Goal: Check status: Check status

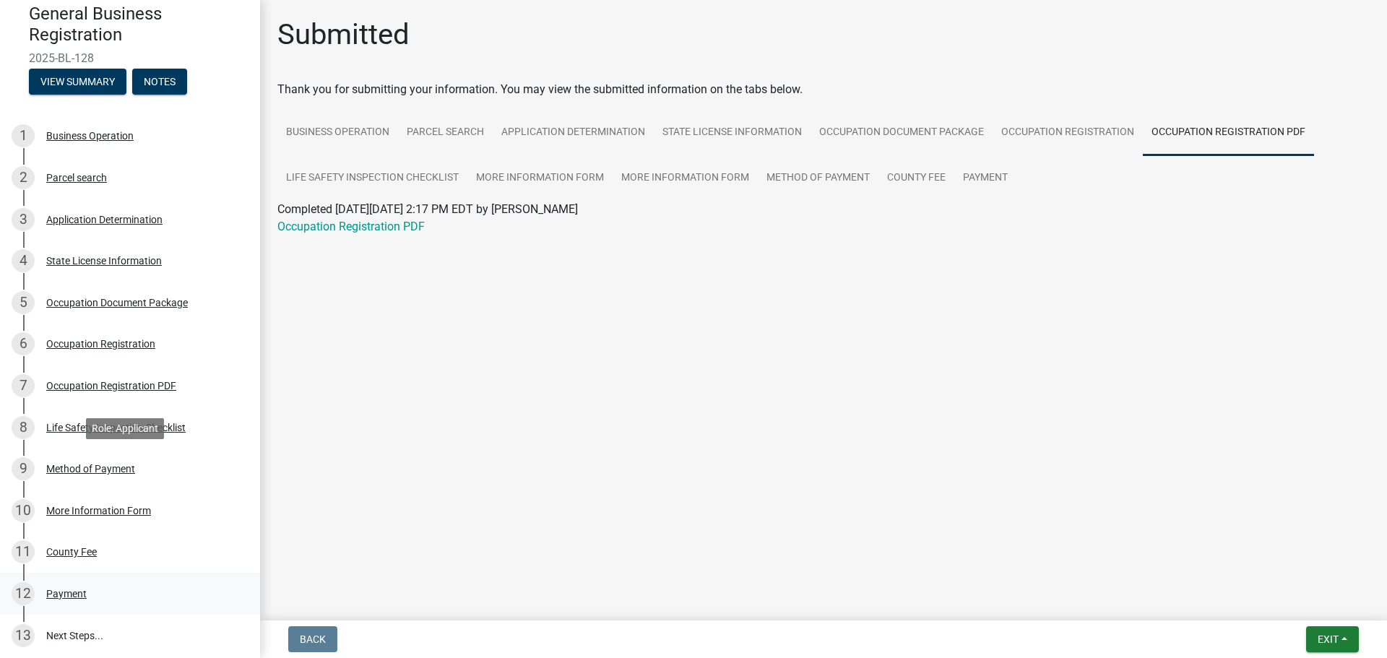
scroll to position [241, 0]
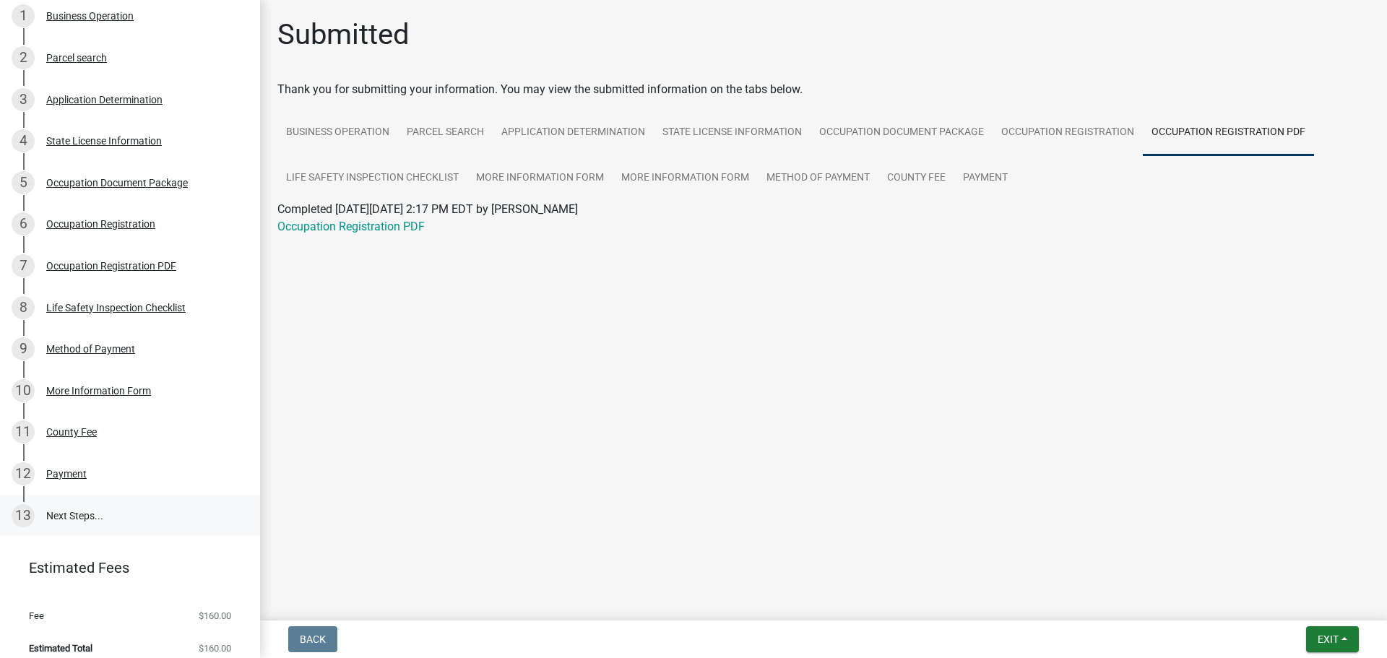
click at [134, 510] on link "13 Next Steps..." at bounding box center [130, 516] width 260 height 42
click at [1343, 649] on button "Exit" at bounding box center [1332, 639] width 53 height 26
click at [1284, 568] on button "Save" at bounding box center [1301, 567] width 116 height 35
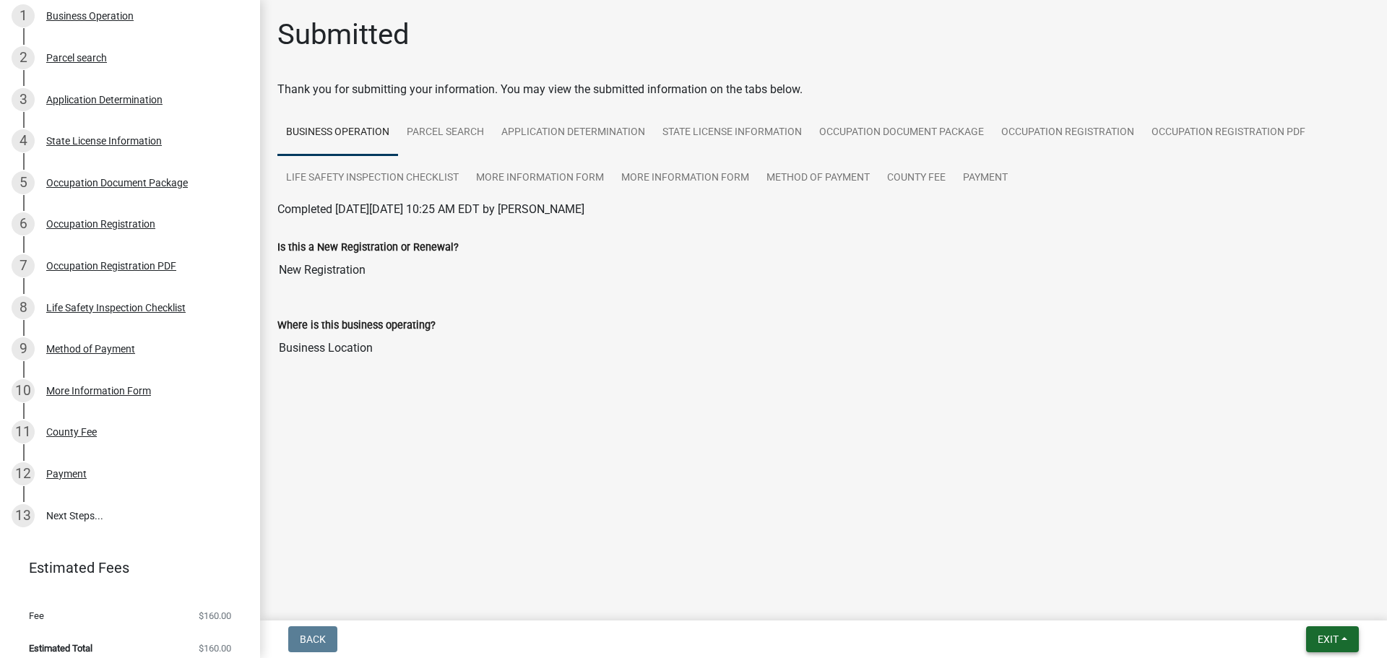
click at [1327, 639] on span "Exit" at bounding box center [1328, 640] width 21 height 12
click at [1321, 613] on button "Save & Exit" at bounding box center [1301, 601] width 116 height 35
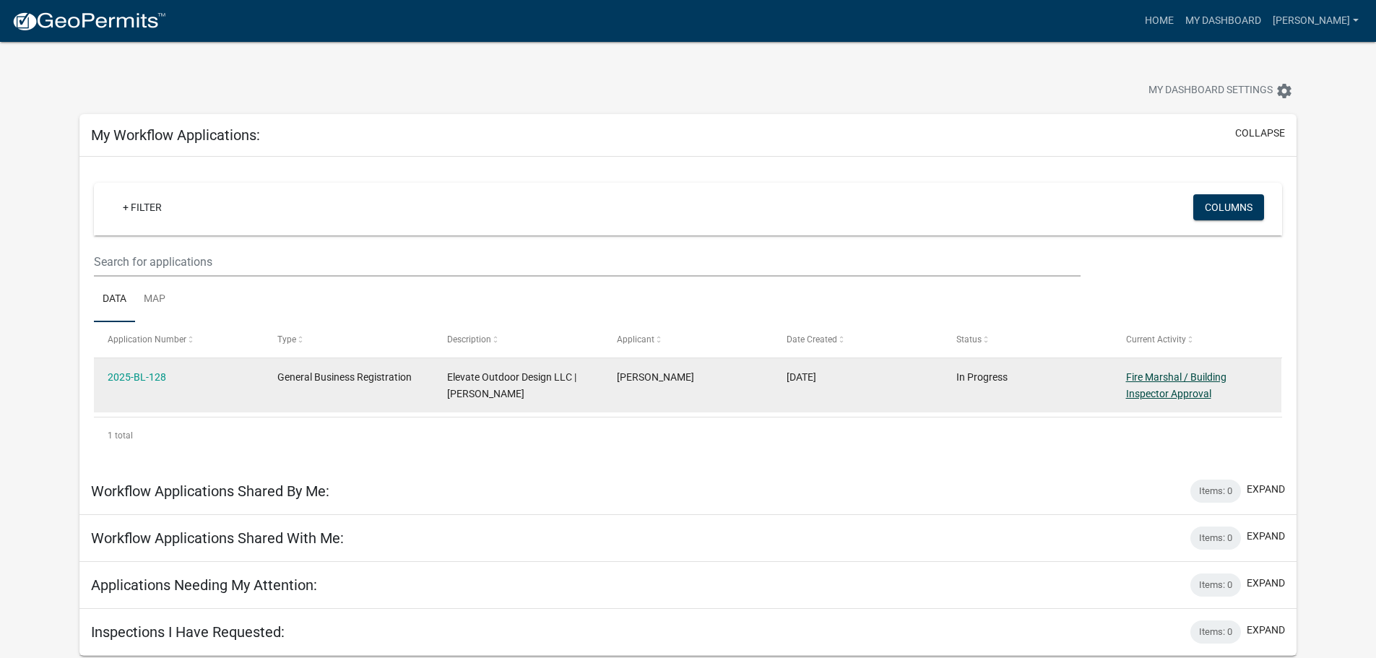
click at [1182, 390] on link "Fire Marshal / Building Inspector Approval" at bounding box center [1176, 385] width 100 height 28
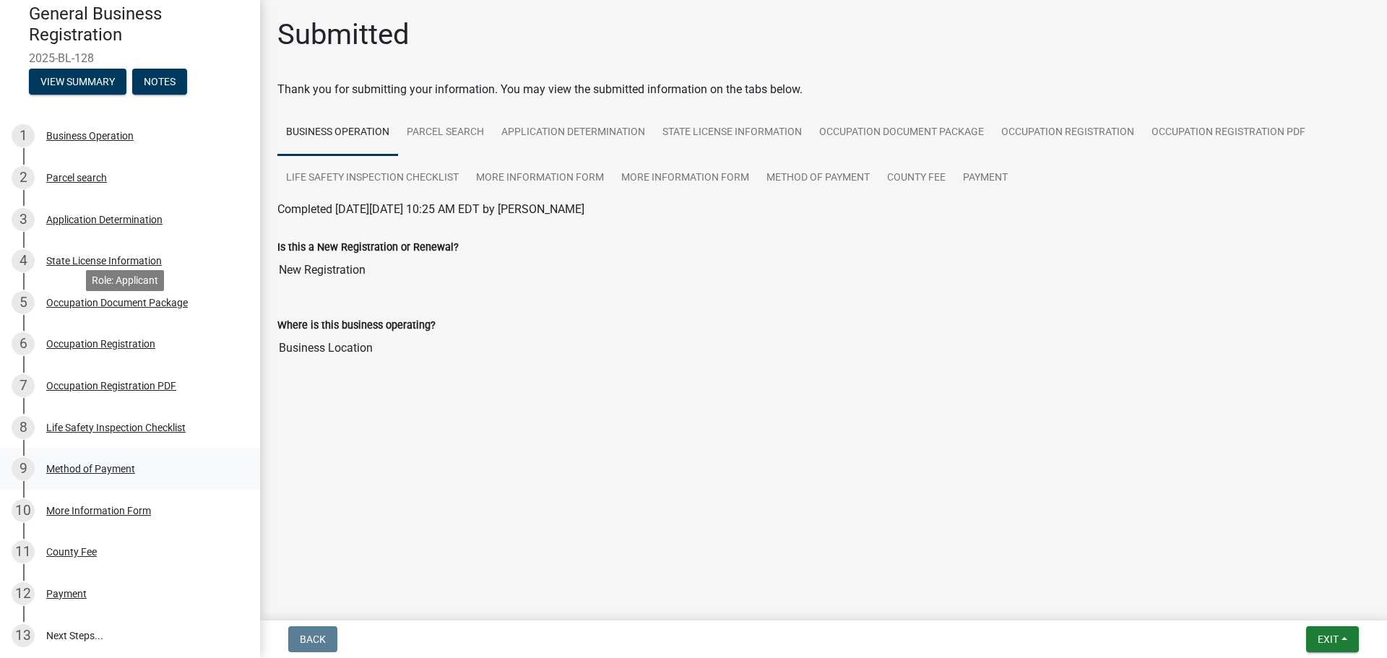
scroll to position [253, 0]
